Goal: Browse casually

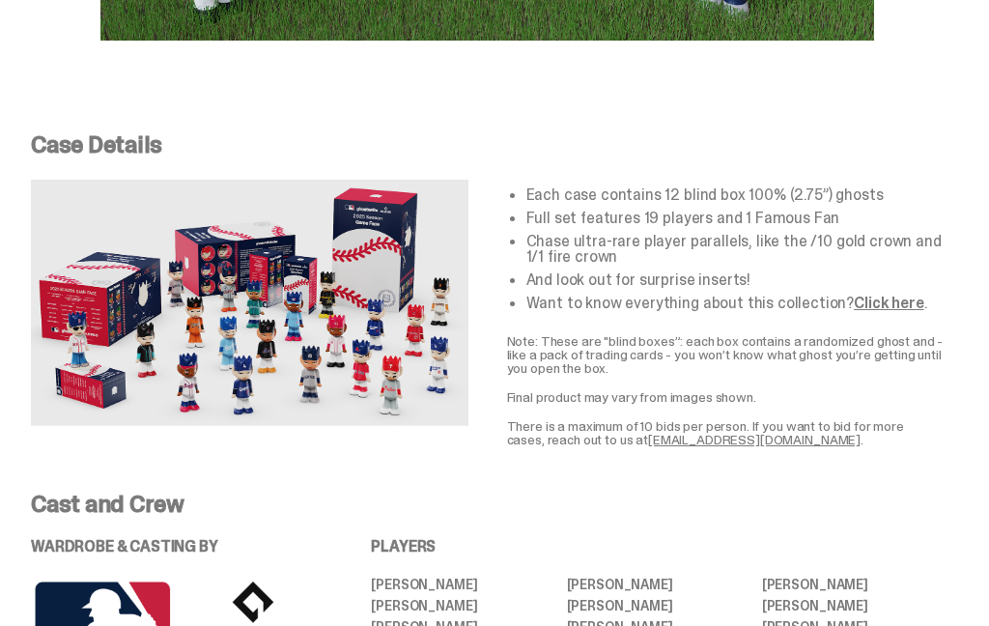
scroll to position [3074, 0]
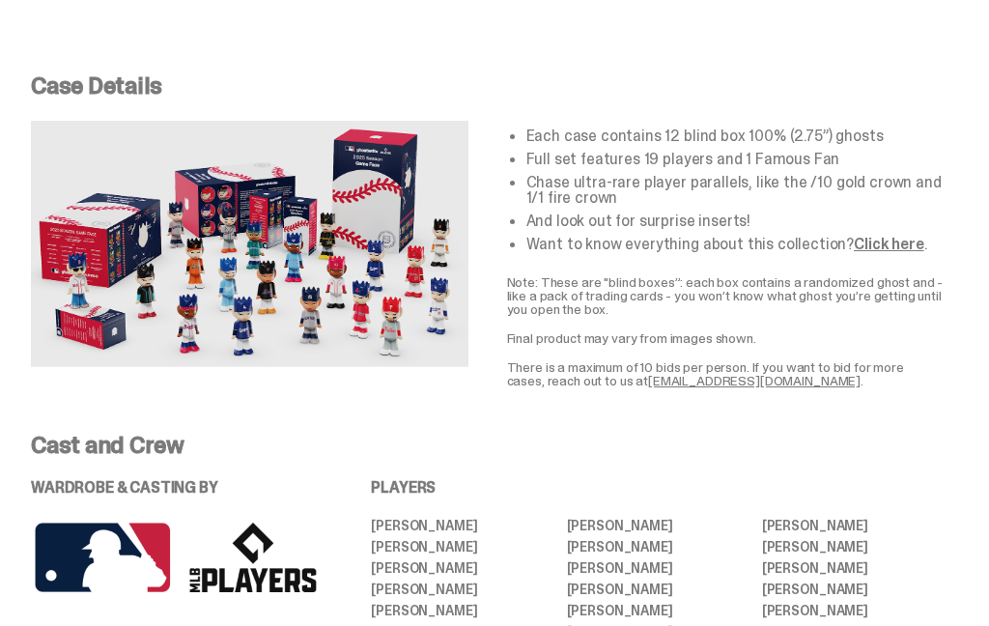
click at [894, 246] on link "Click here" at bounding box center [889, 244] width 70 height 20
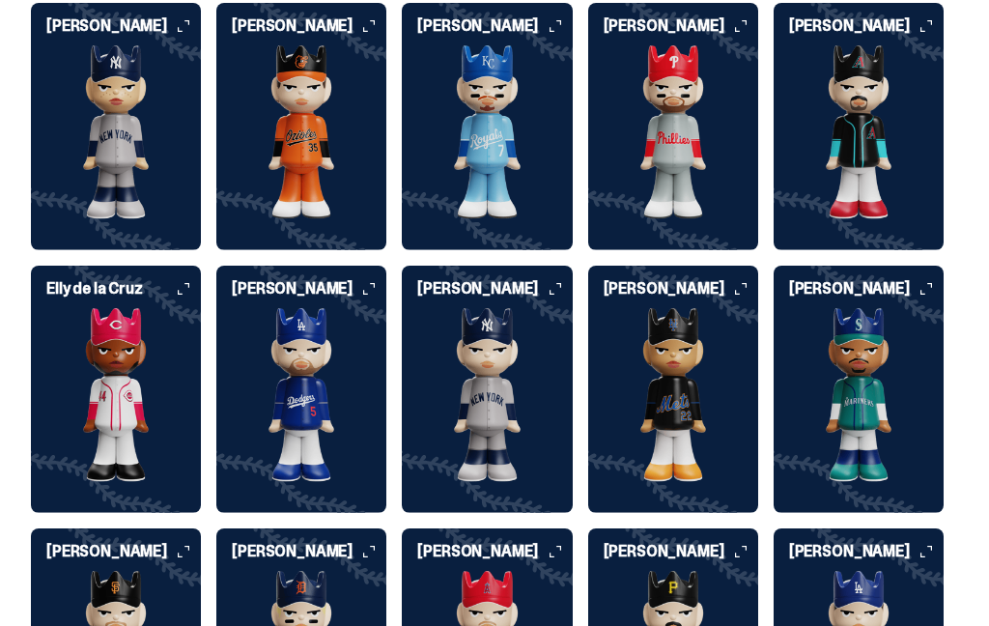
scroll to position [4193, 0]
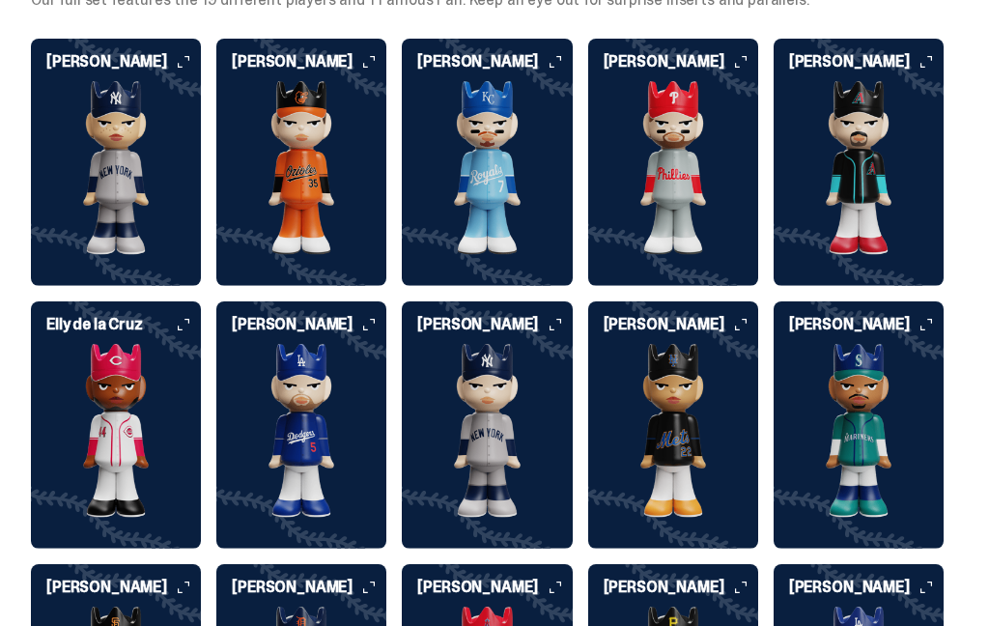
click at [295, 167] on img at bounding box center [301, 168] width 170 height 174
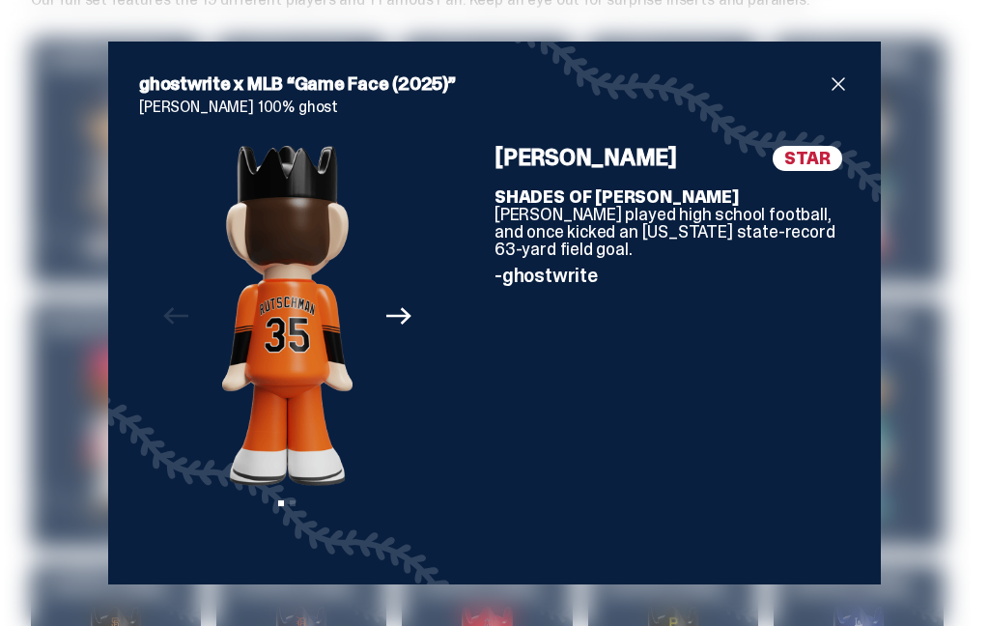
click at [399, 319] on icon "Next" at bounding box center [398, 315] width 25 height 25
click at [848, 83] on span "close" at bounding box center [838, 83] width 23 height 23
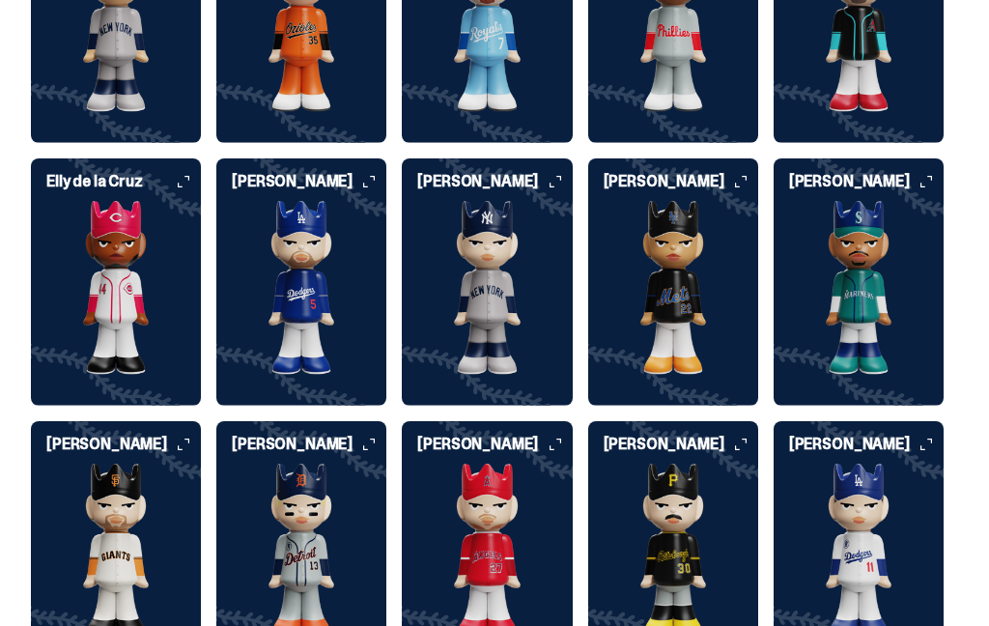
click at [333, 532] on img at bounding box center [301, 552] width 170 height 174
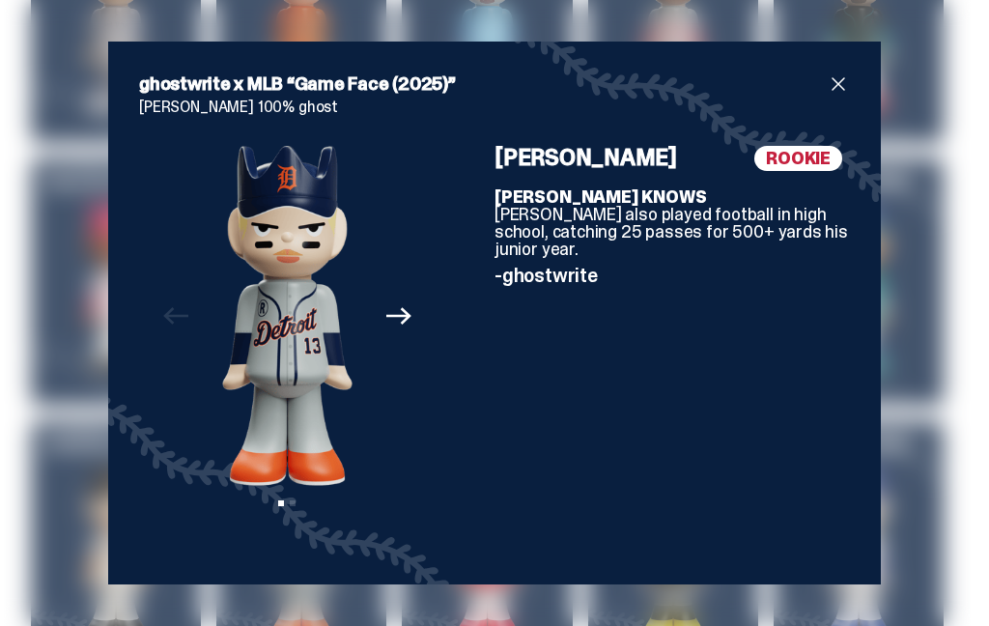
click at [848, 96] on span "close" at bounding box center [838, 83] width 23 height 23
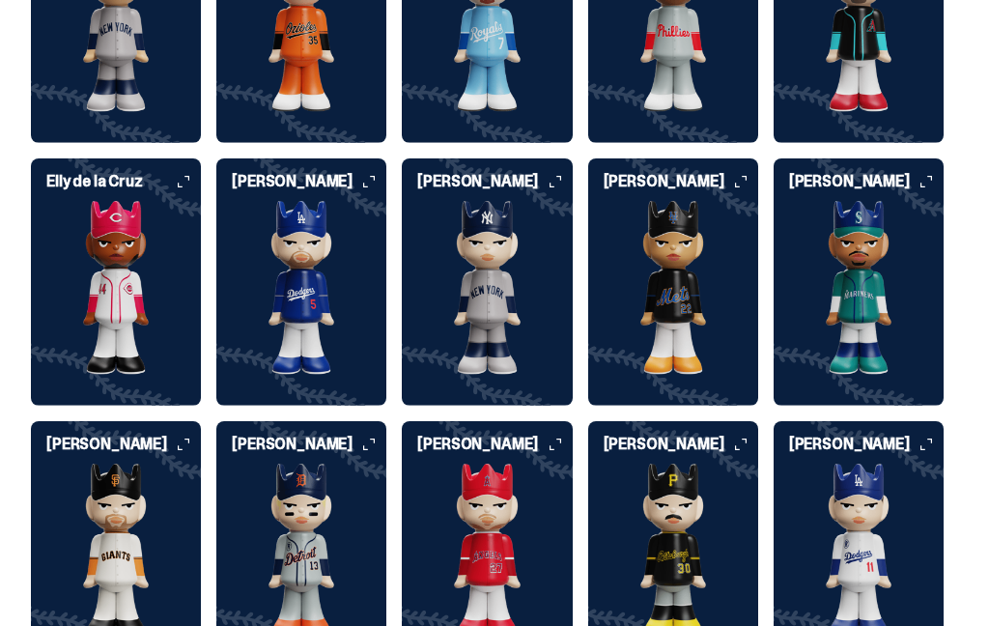
click at [737, 522] on img at bounding box center [673, 551] width 170 height 174
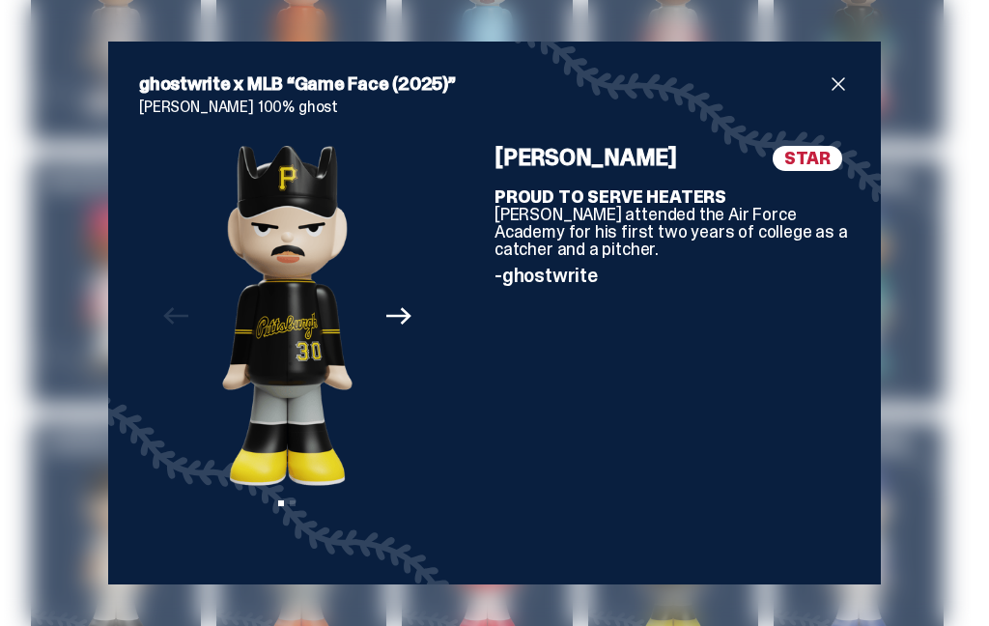
click at [848, 96] on span "close" at bounding box center [838, 83] width 23 height 23
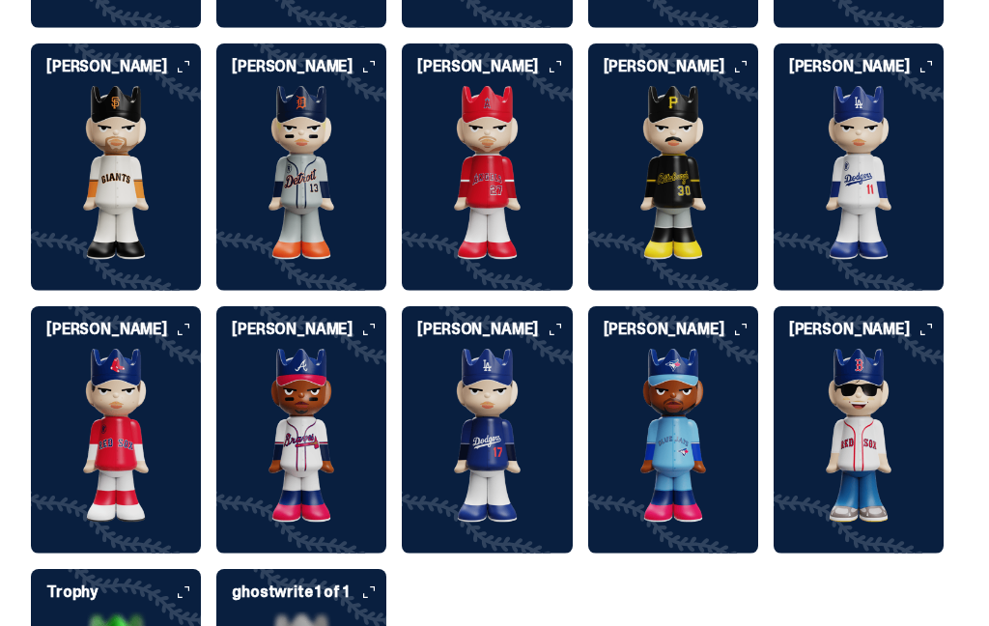
scroll to position [4753, 0]
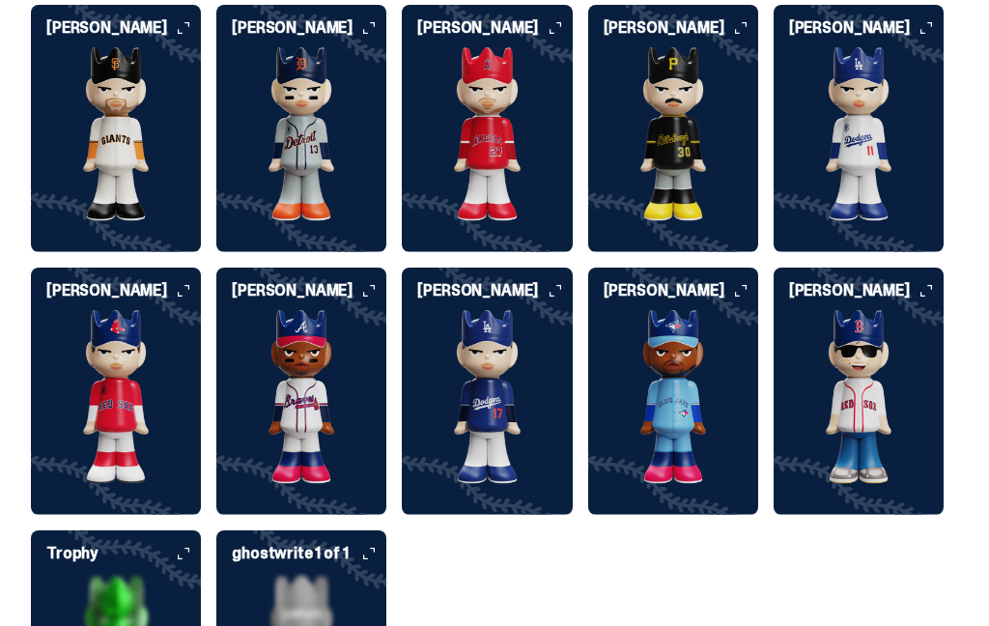
click at [894, 356] on img at bounding box center [859, 397] width 170 height 174
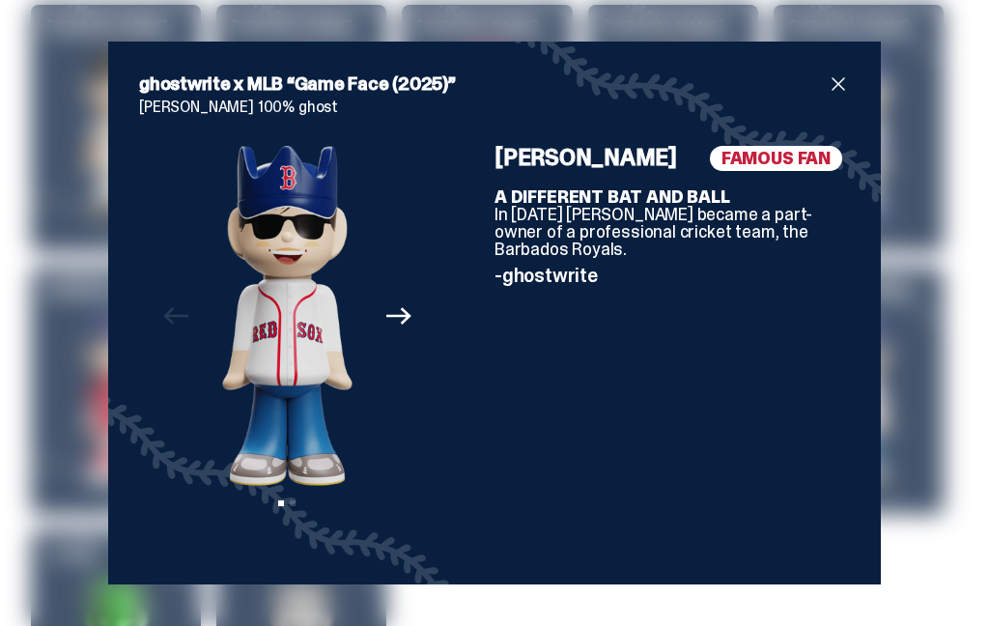
click at [844, 96] on span "close" at bounding box center [838, 83] width 23 height 23
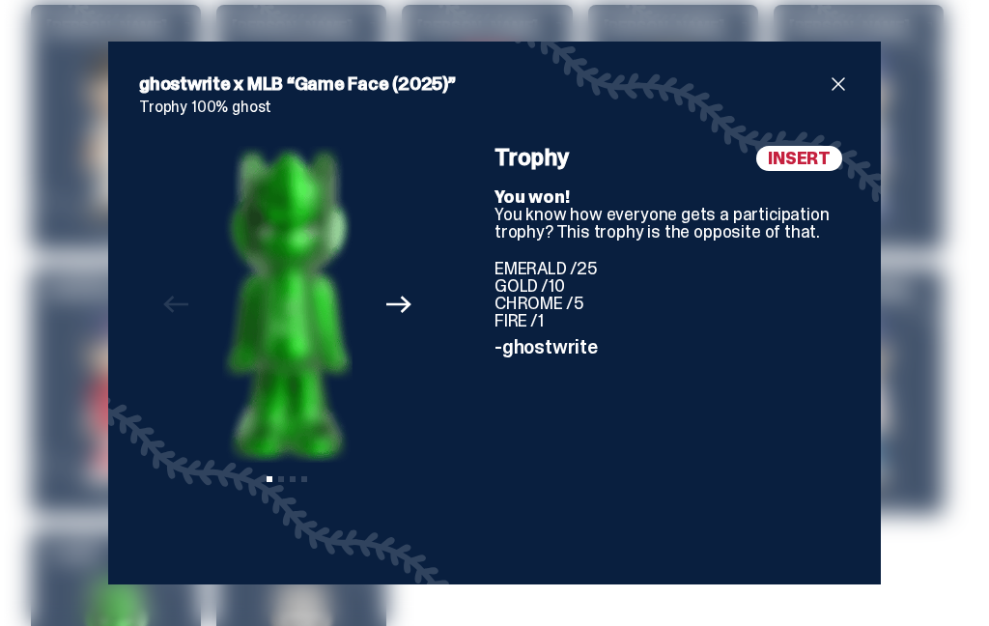
click at [843, 96] on span "close" at bounding box center [838, 83] width 23 height 23
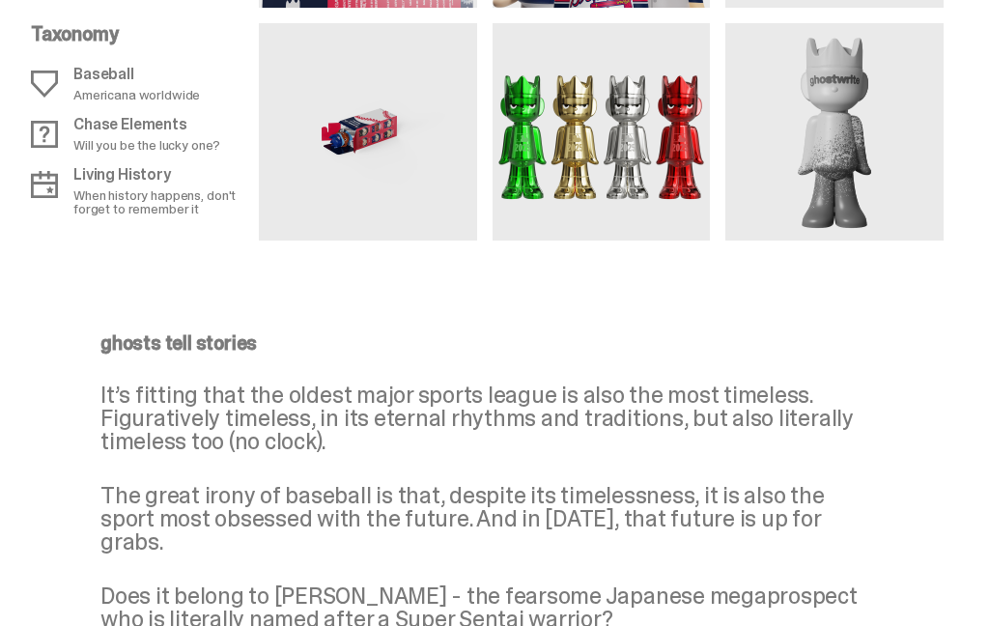
scroll to position [1693, 0]
